Goal: Information Seeking & Learning: Learn about a topic

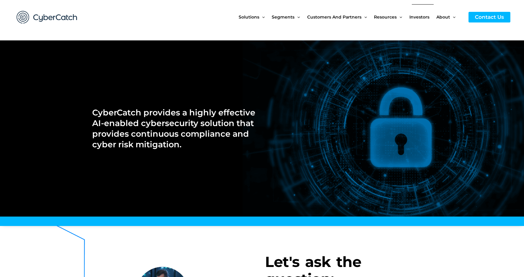
click at [421, 16] on span "Investors" at bounding box center [420, 16] width 20 height 25
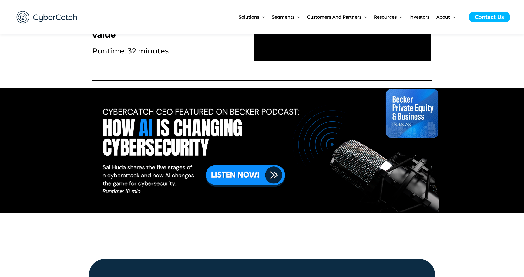
scroll to position [353, 0]
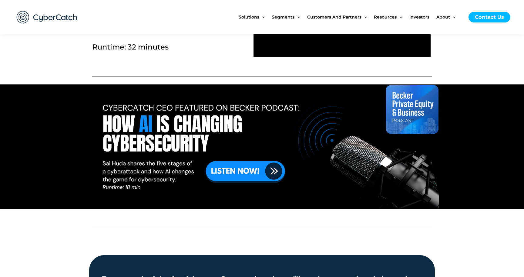
click at [262, 171] on link at bounding box center [262, 146] width 523 height 123
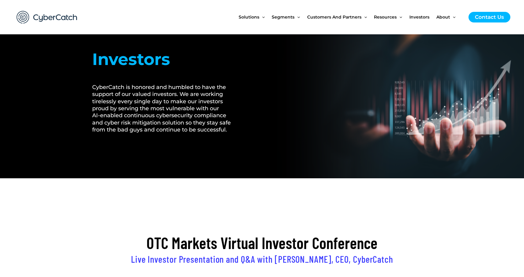
scroll to position [0, 0]
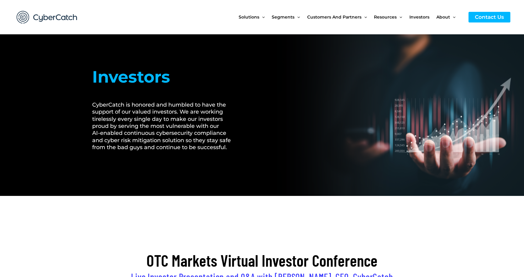
click at [52, 17] on img at bounding box center [47, 17] width 73 height 25
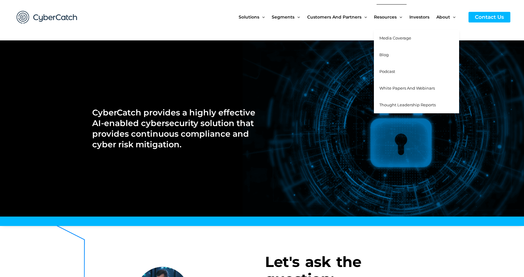
click at [404, 103] on span "Thought Leadership Reports" at bounding box center [408, 104] width 56 height 5
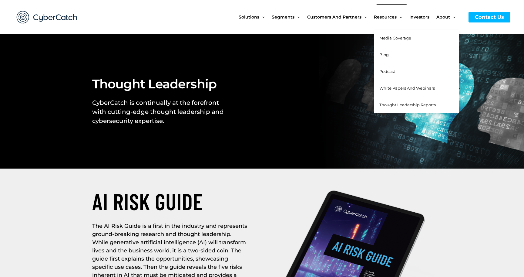
click at [386, 70] on span "Podcast" at bounding box center [388, 71] width 16 height 5
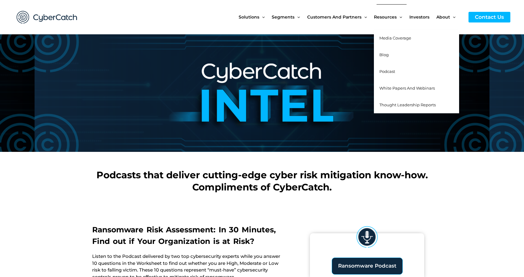
click at [393, 40] on span "Media Coverage" at bounding box center [396, 38] width 32 height 5
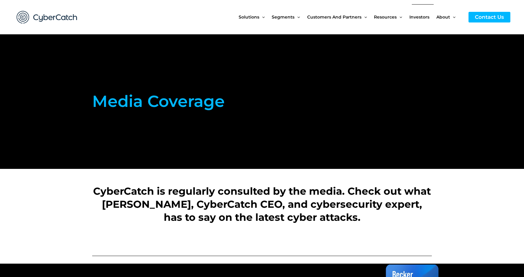
click at [420, 16] on span "Investors" at bounding box center [420, 16] width 20 height 25
